Goal: Information Seeking & Learning: Learn about a topic

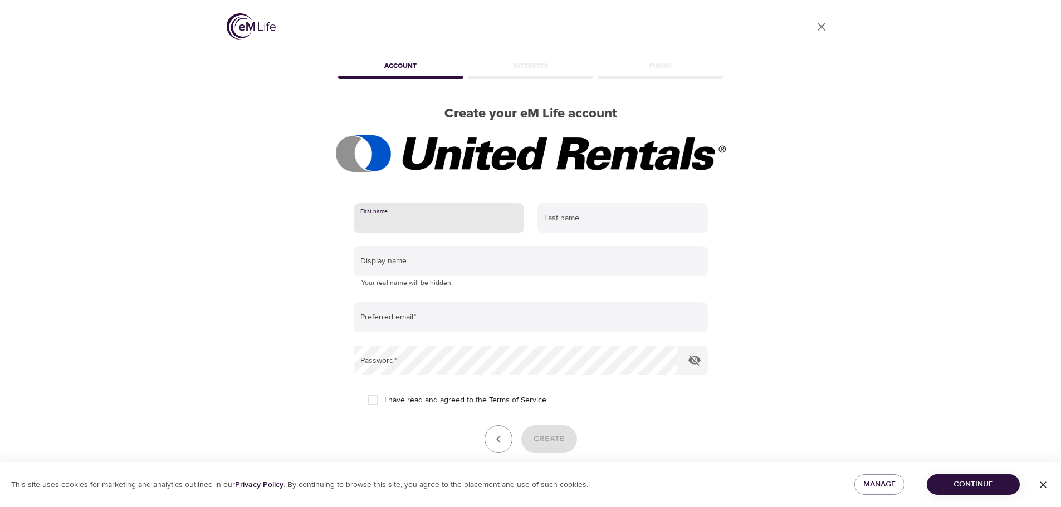
click at [427, 223] on input "text" at bounding box center [439, 218] width 170 height 30
type input "[PERSON_NAME]"
click at [584, 217] on input "text" at bounding box center [622, 218] width 170 height 30
type input "[PERSON_NAME]"
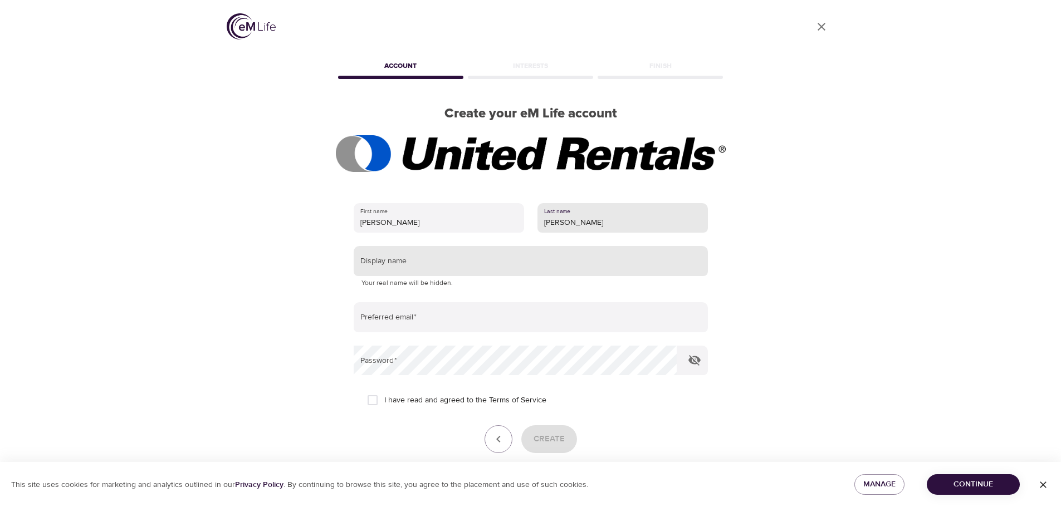
click at [414, 258] on input "text" at bounding box center [531, 261] width 354 height 30
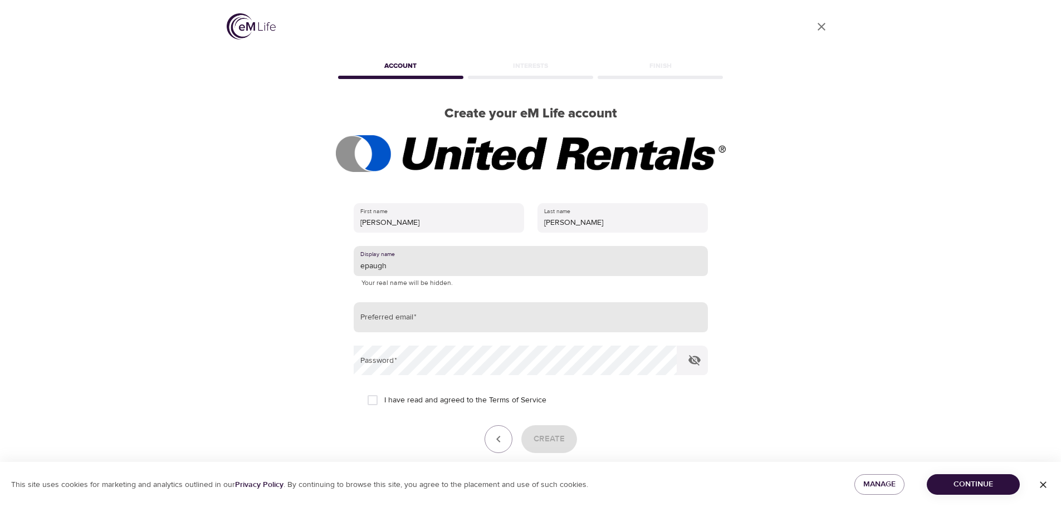
type input "epaugh"
click at [409, 310] on input "email" at bounding box center [531, 317] width 354 height 30
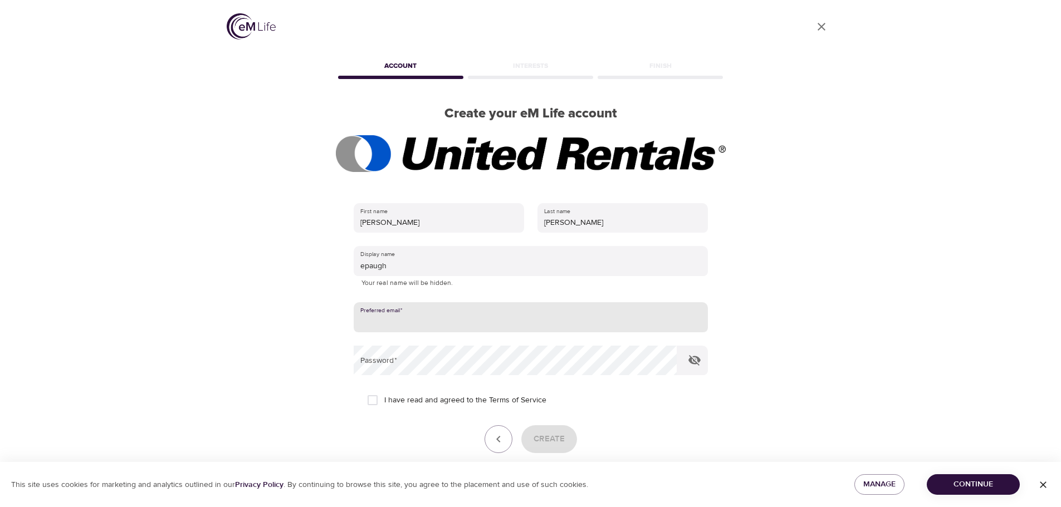
type input "[EMAIL_ADDRESS][DOMAIN_NAME]"
click at [370, 400] on input "I have read and agreed to the Terms of Service" at bounding box center [372, 400] width 23 height 23
checkbox input "true"
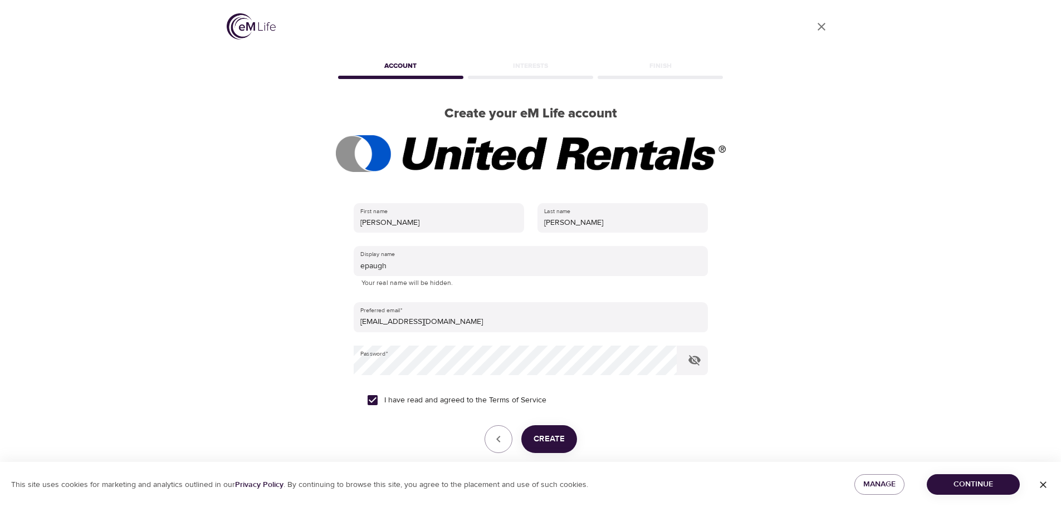
click at [559, 443] on span "Create" at bounding box center [548, 439] width 31 height 14
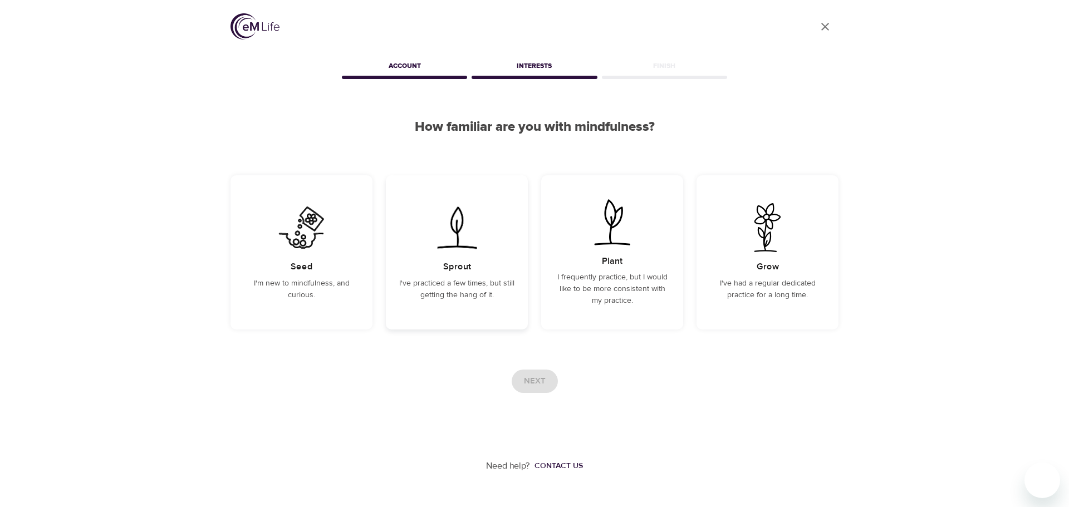
click at [495, 298] on p "I've practiced a few times, but still getting the hang of it." at bounding box center [456, 289] width 115 height 23
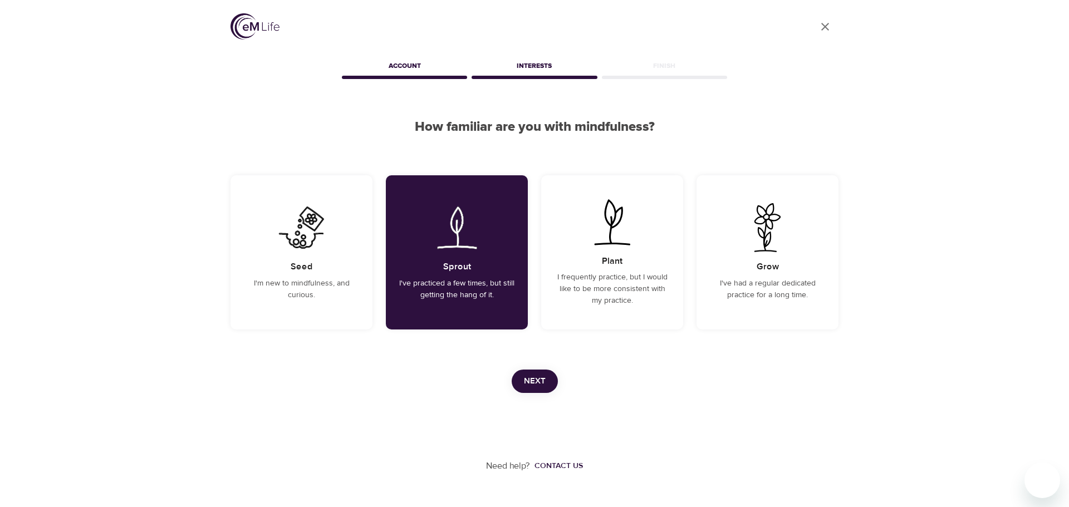
click at [540, 382] on span "Next" at bounding box center [535, 381] width 22 height 14
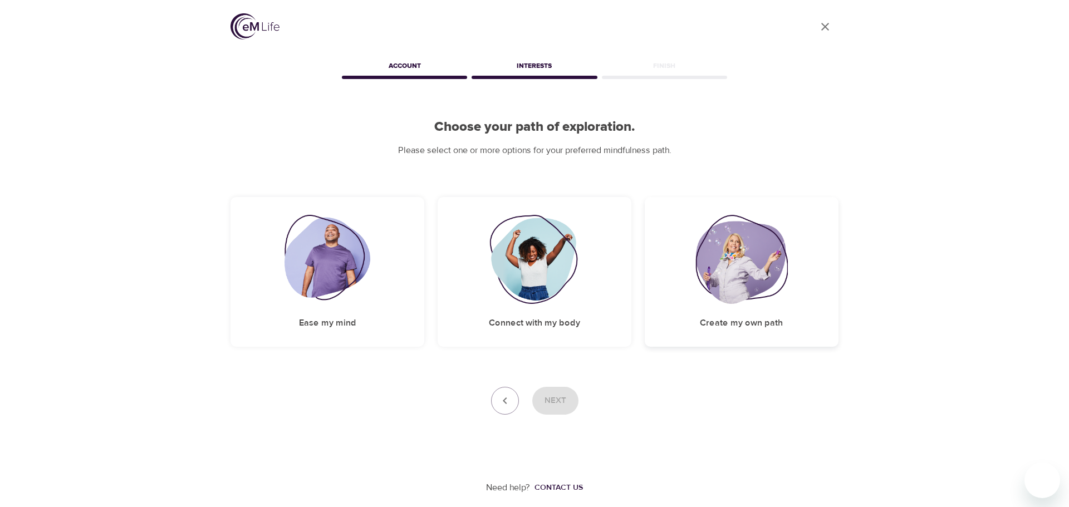
click at [746, 302] on img at bounding box center [741, 259] width 92 height 89
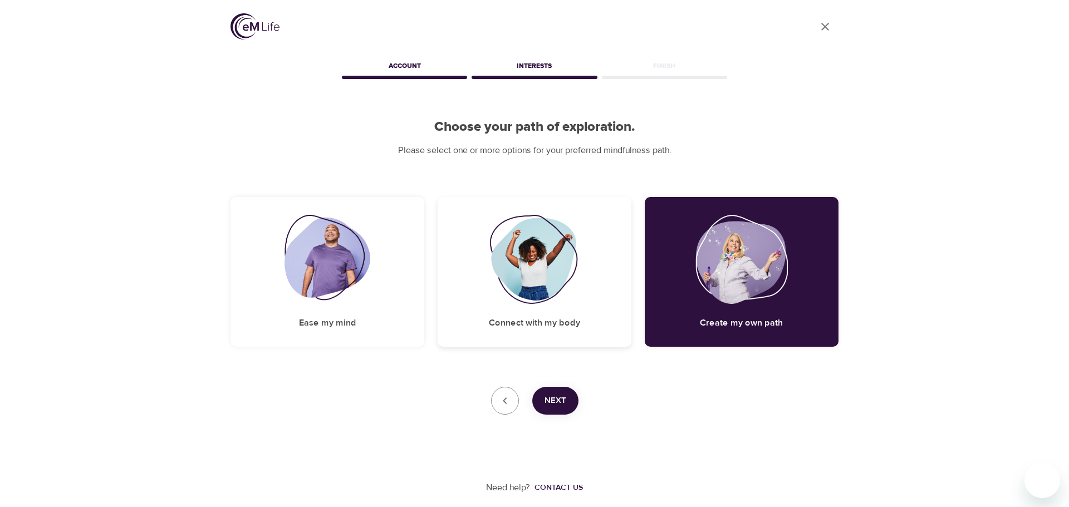
click at [545, 283] on img at bounding box center [534, 259] width 90 height 89
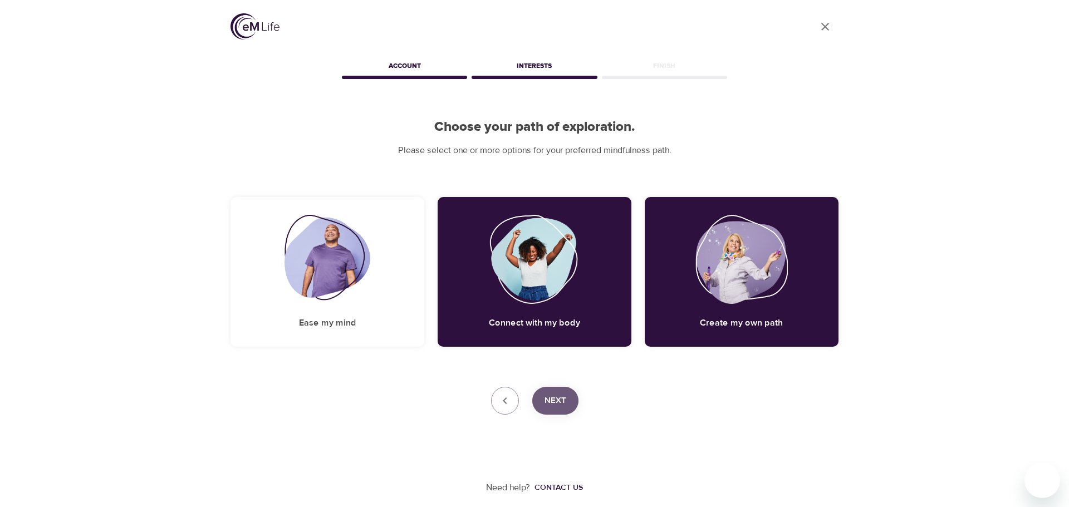
click at [566, 399] on span "Next" at bounding box center [556, 401] width 22 height 14
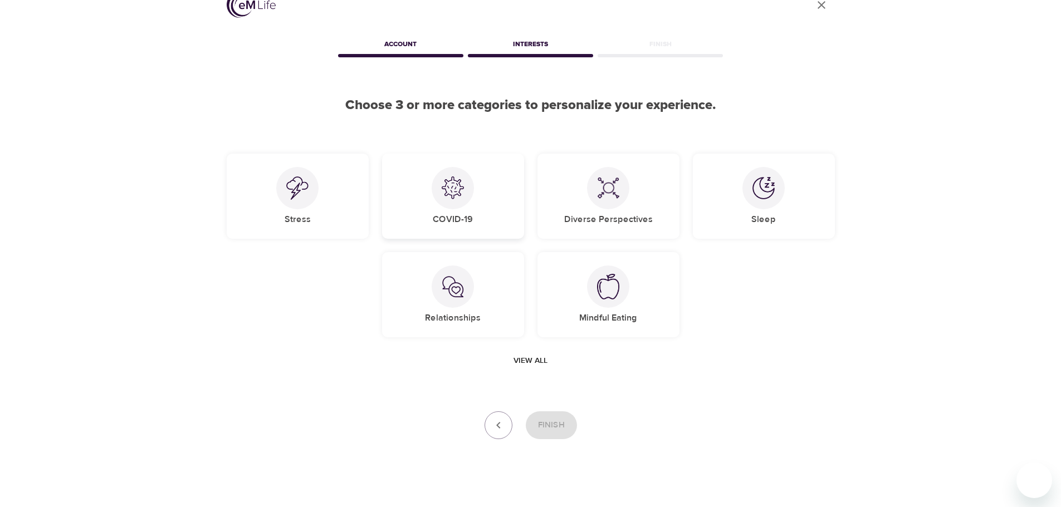
scroll to position [33, 0]
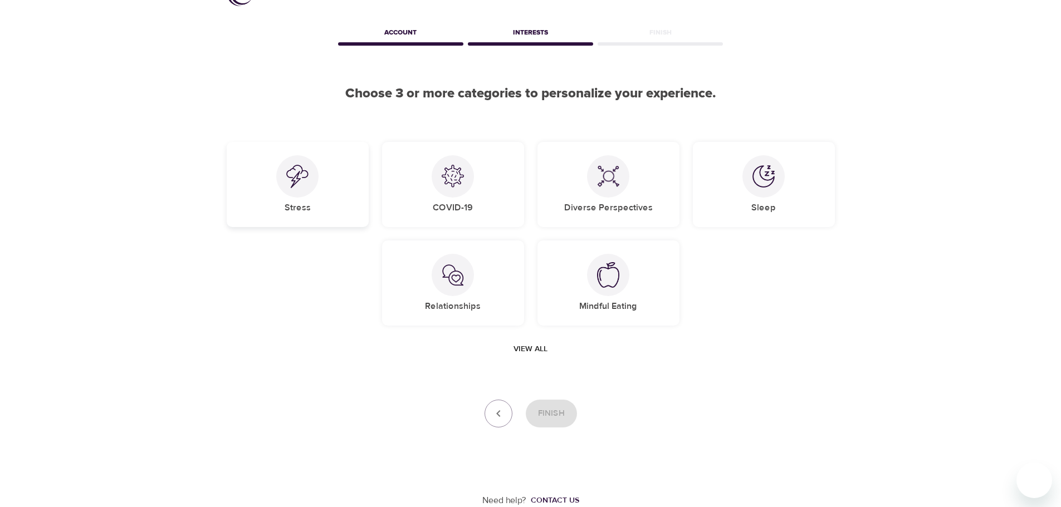
click at [312, 197] on div "Stress" at bounding box center [298, 184] width 142 height 85
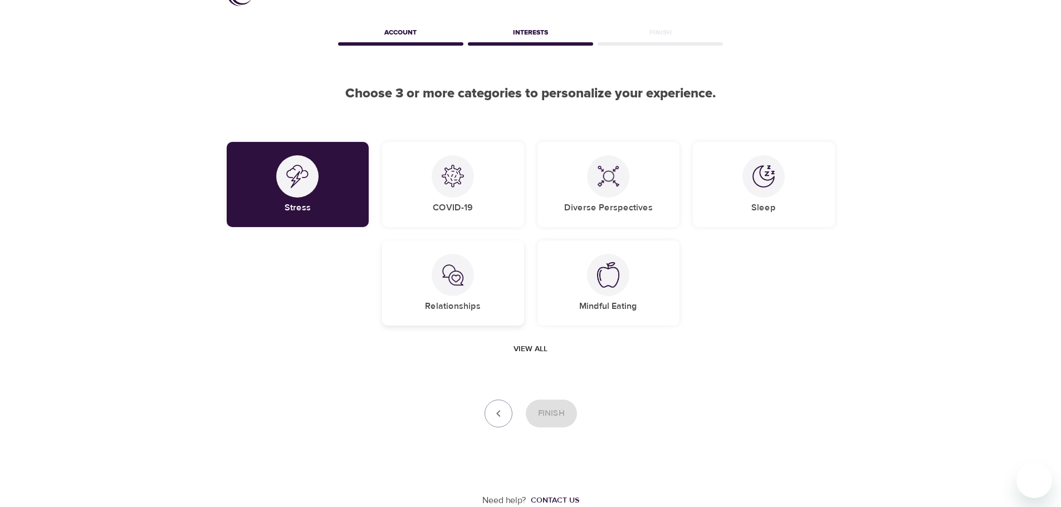
click at [464, 293] on div "Relationships" at bounding box center [453, 283] width 142 height 85
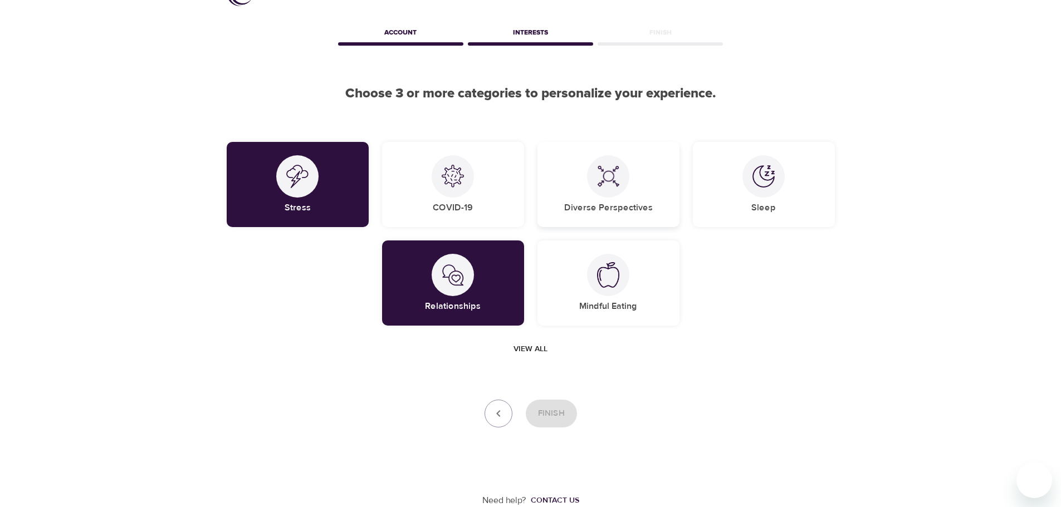
click at [615, 193] on div at bounding box center [608, 176] width 42 height 42
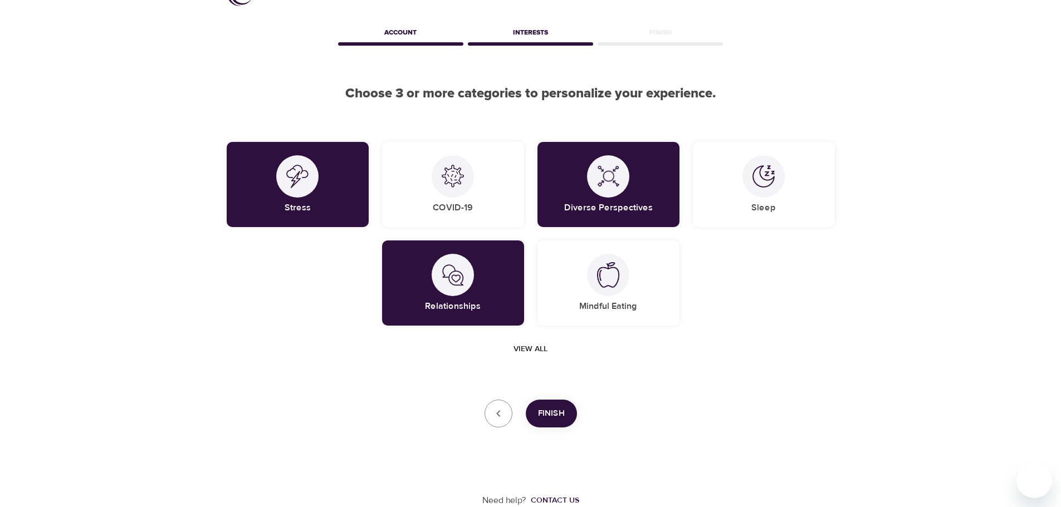
click at [561, 415] on span "Finish" at bounding box center [551, 413] width 27 height 14
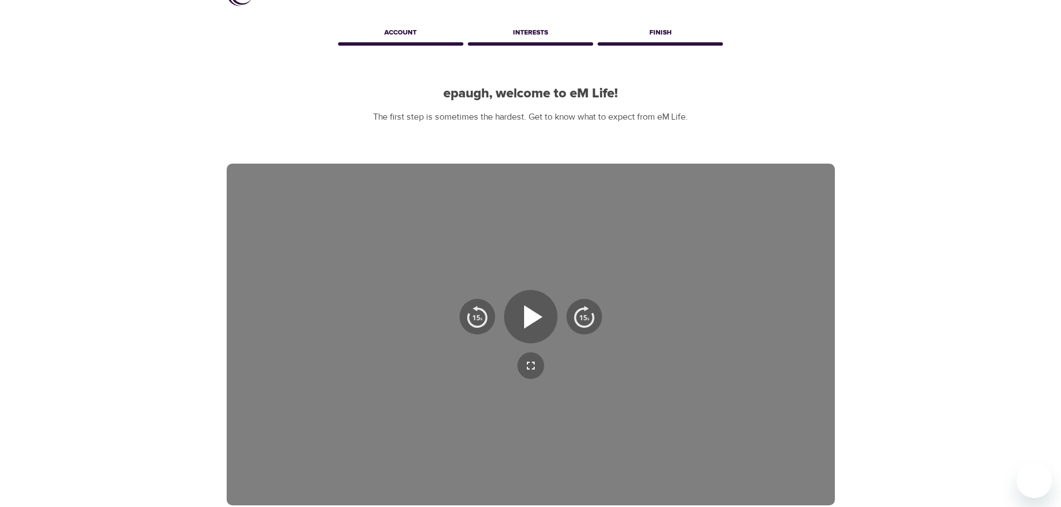
scroll to position [89, 0]
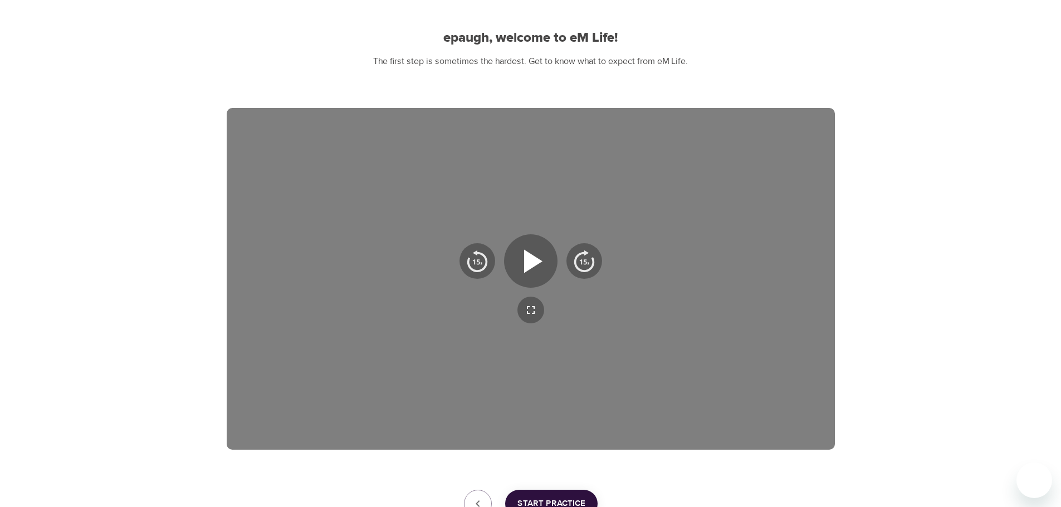
click at [525, 261] on icon "button" at bounding box center [533, 260] width 18 height 23
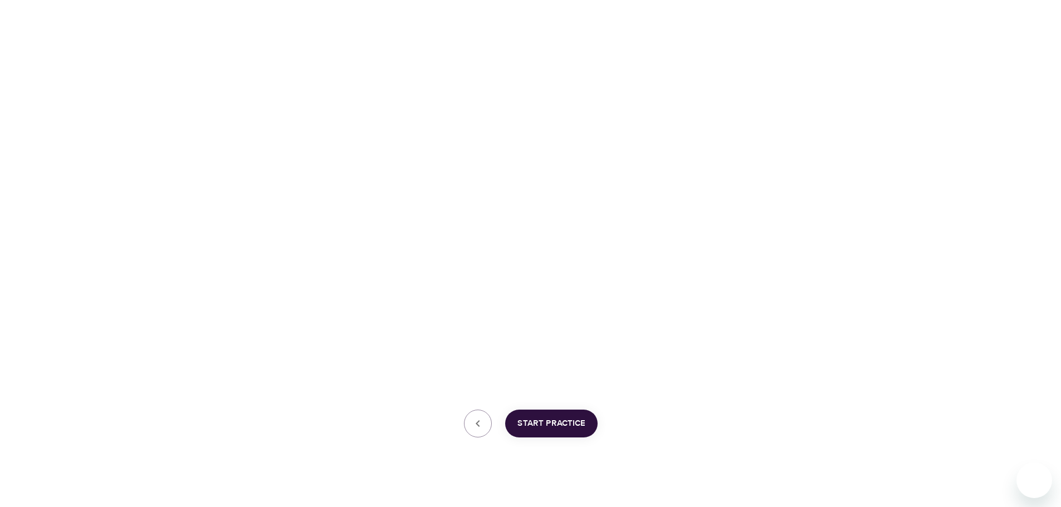
scroll to position [179, 0]
click at [552, 414] on span "Start Practice" at bounding box center [551, 413] width 68 height 14
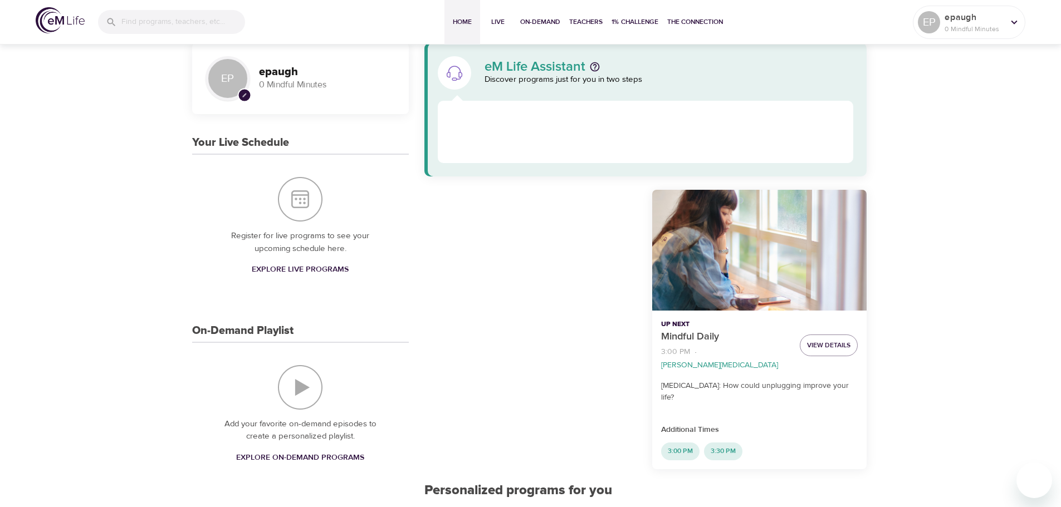
scroll to position [12, 0]
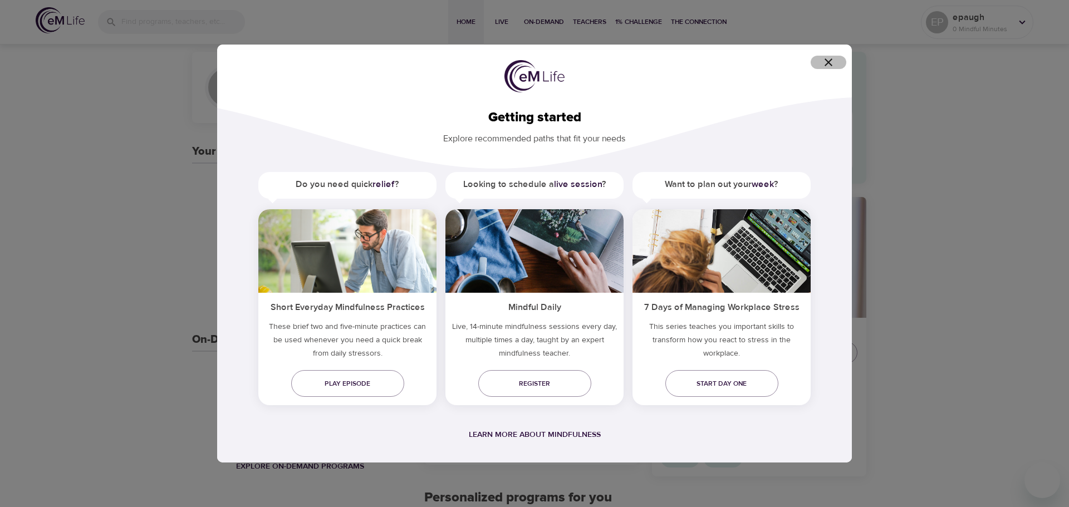
click at [830, 60] on icon "button" at bounding box center [828, 62] width 13 height 13
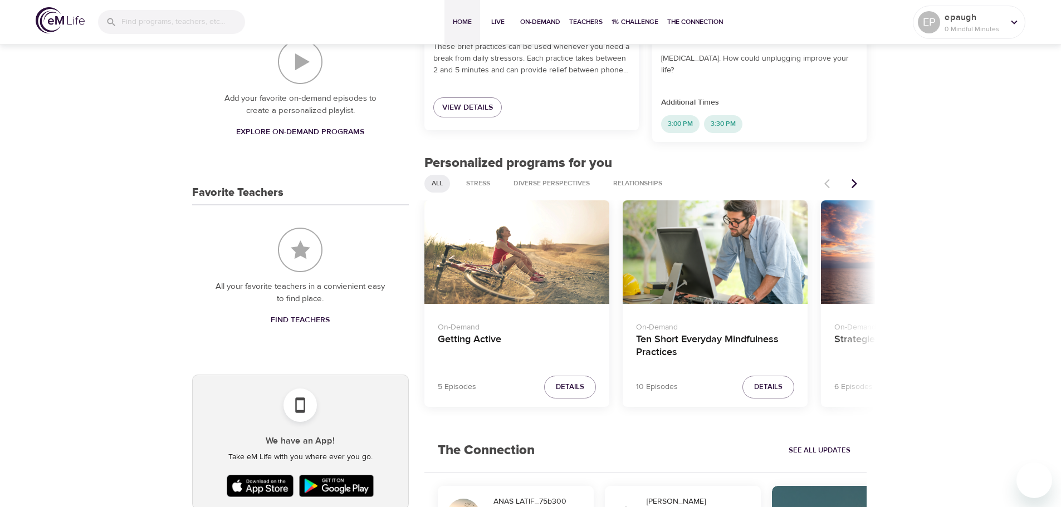
scroll to position [402, 0]
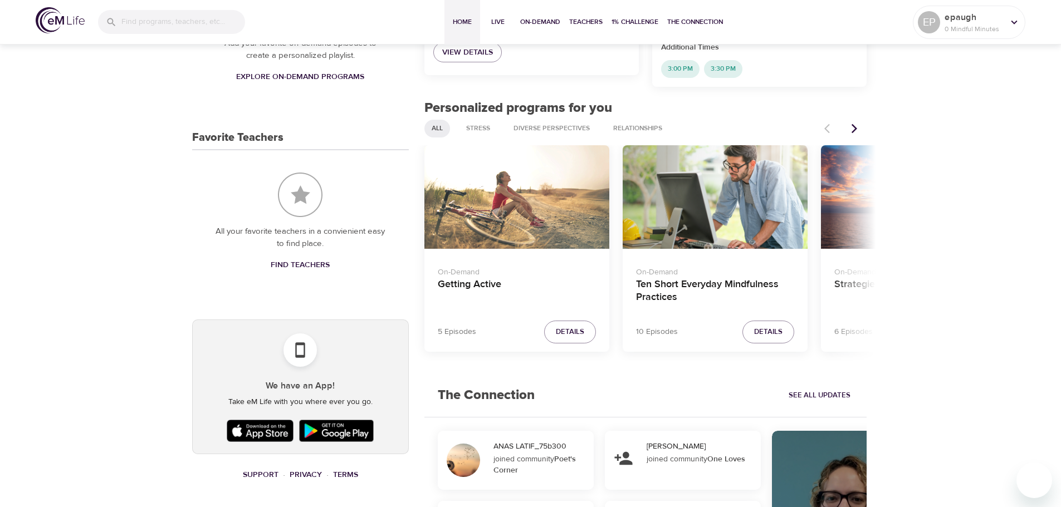
click at [715, 227] on div "Ten Short Everyday Mindfulness Practices" at bounding box center [715, 197] width 185 height 104
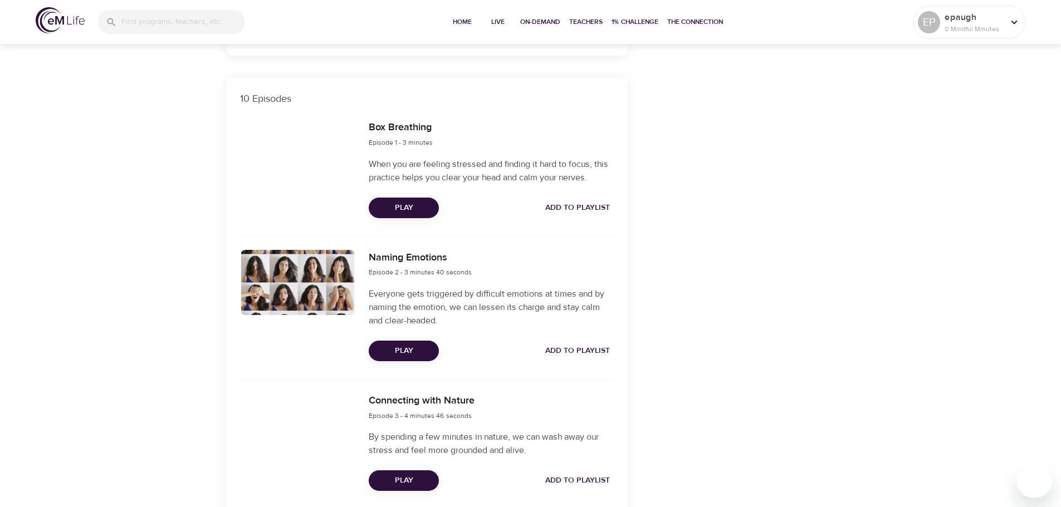
scroll to position [291, 0]
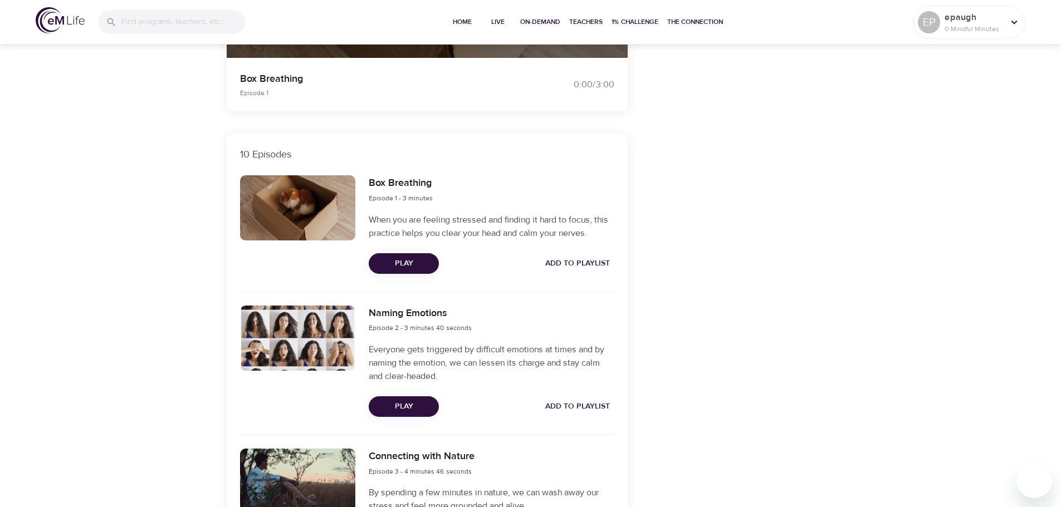
click at [406, 271] on button "Play" at bounding box center [404, 263] width 70 height 21
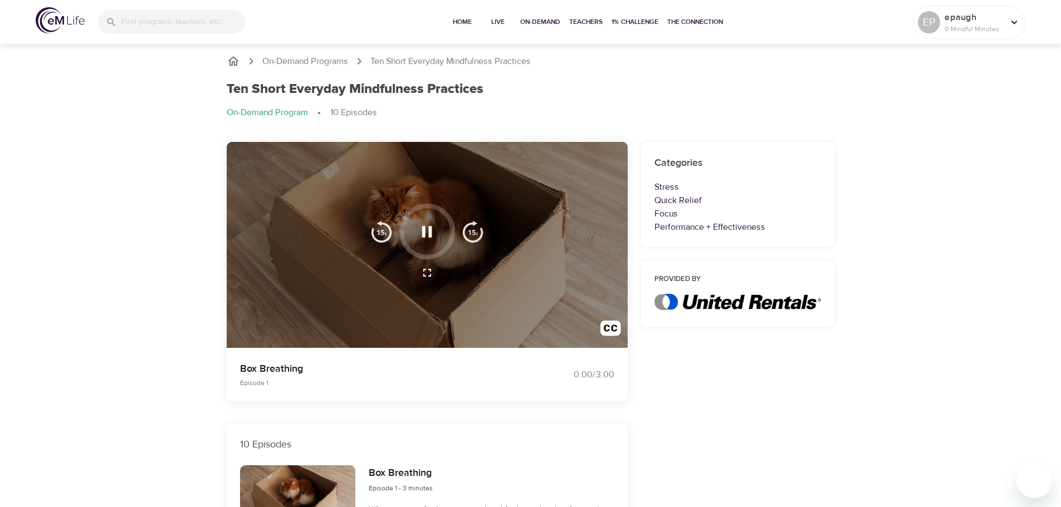
scroll to position [0, 0]
click at [428, 236] on icon "button" at bounding box center [426, 232] width 19 height 19
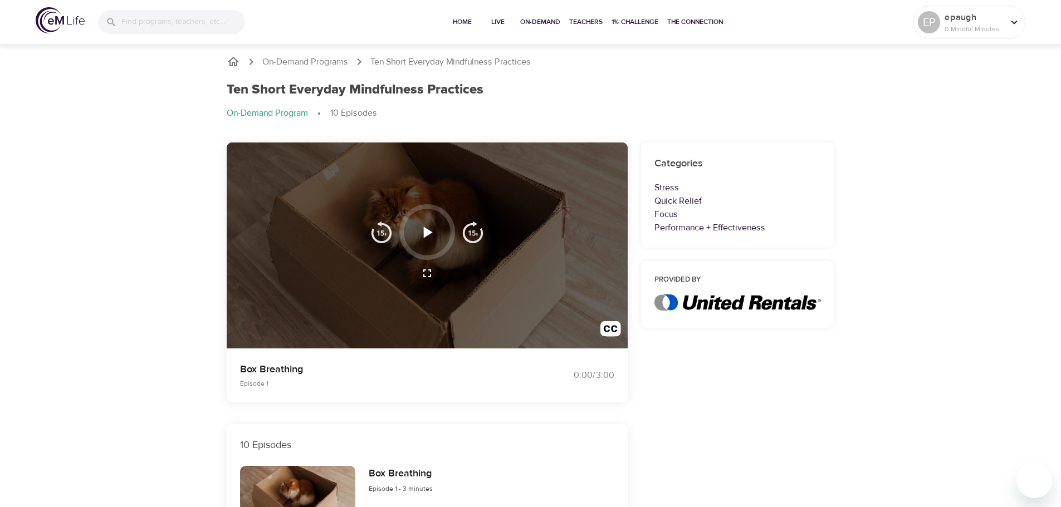
click at [428, 236] on icon "button" at bounding box center [426, 232] width 19 height 19
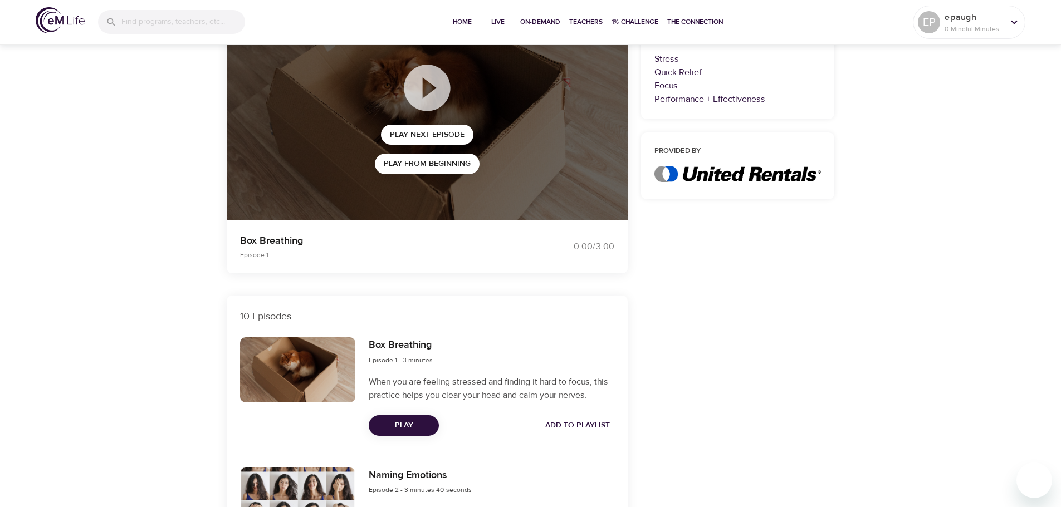
scroll to position [107, 0]
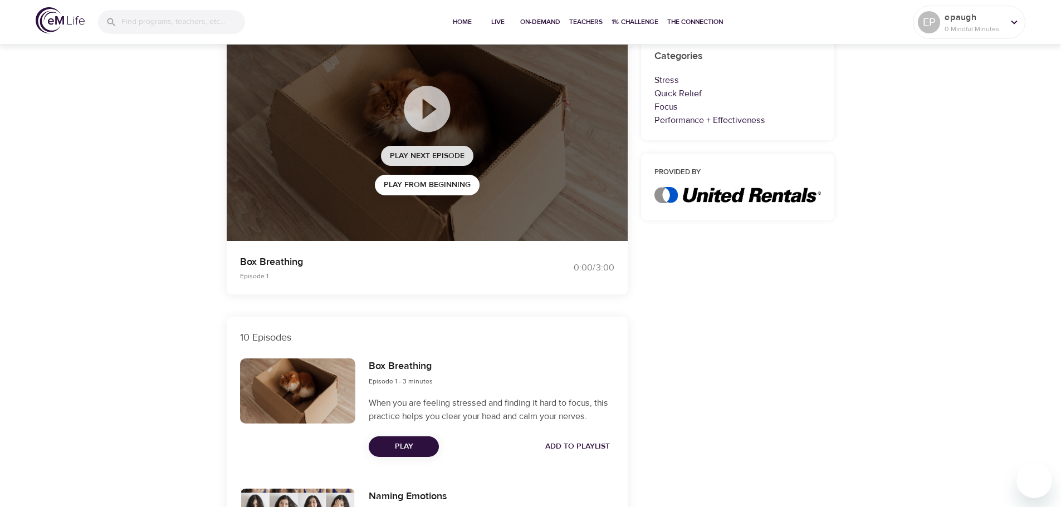
click at [419, 158] on span "Play Next Episode" at bounding box center [427, 156] width 75 height 14
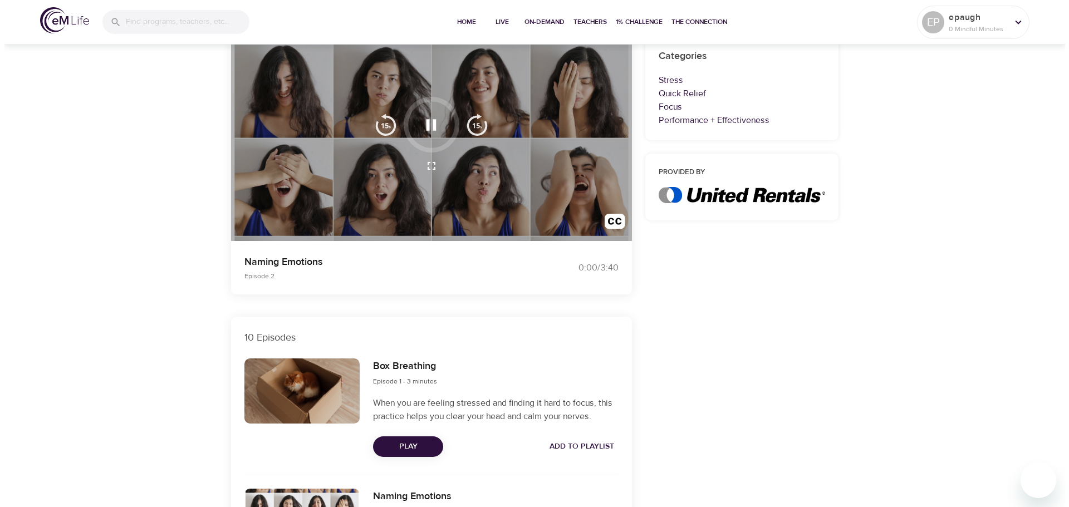
scroll to position [0, 0]
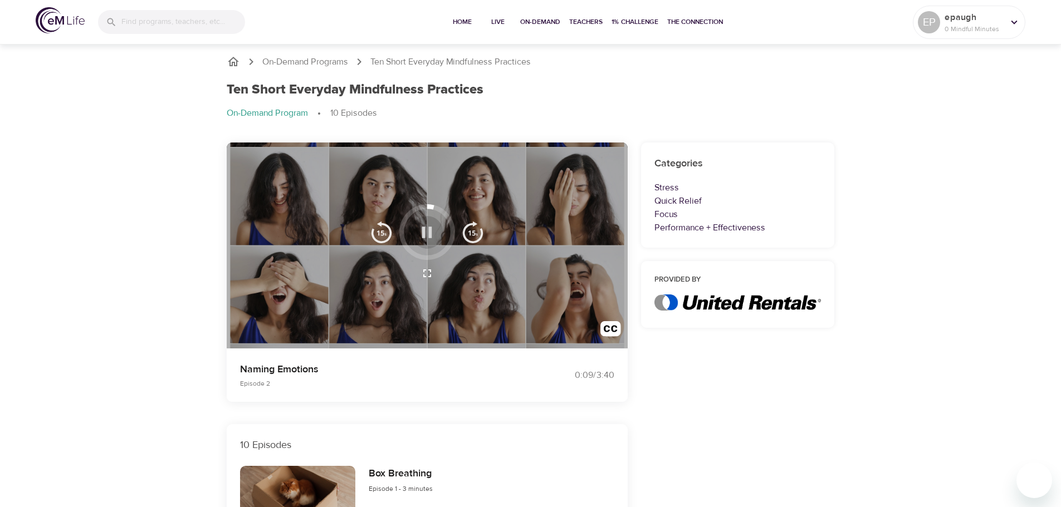
click at [437, 229] on button "button" at bounding box center [426, 232] width 33 height 33
click at [425, 231] on icon "button" at bounding box center [426, 232] width 19 height 19
